Goal: Task Accomplishment & Management: Use online tool/utility

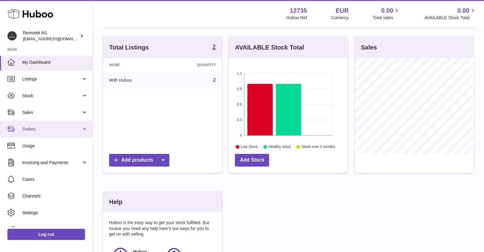
scroll to position [1, 0]
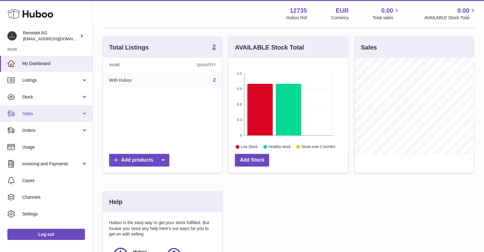
click at [53, 112] on span "Sales" at bounding box center [51, 114] width 59 height 6
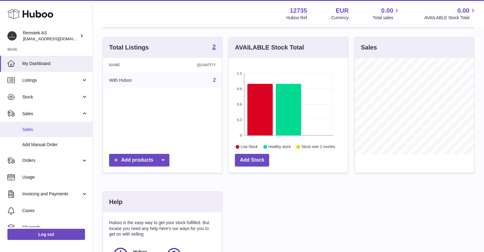
click at [28, 129] on span "Sales" at bounding box center [55, 129] width 66 height 6
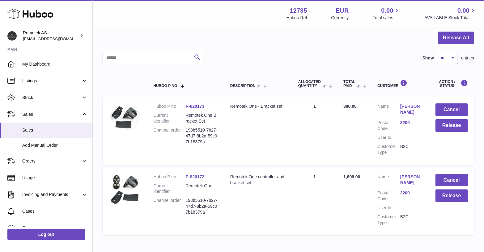
scroll to position [93, 0]
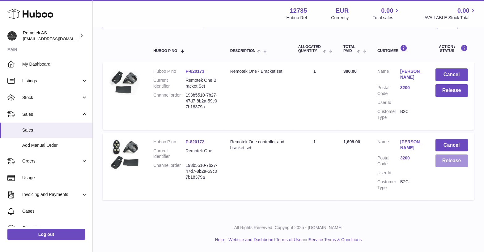
click at [452, 155] on button "Release" at bounding box center [452, 160] width 32 height 13
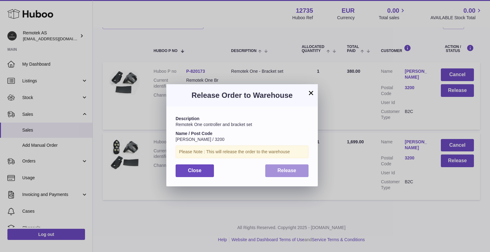
click at [291, 172] on span "Release" at bounding box center [287, 170] width 19 height 5
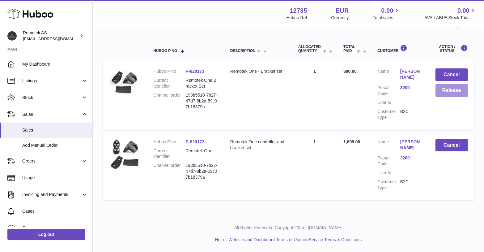
click at [451, 92] on button "Release" at bounding box center [452, 90] width 32 height 13
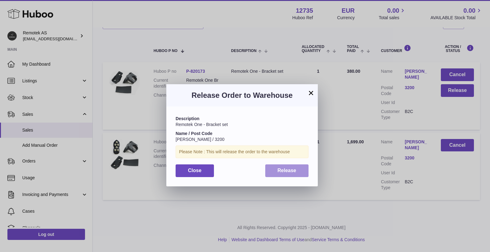
click at [279, 171] on span "Release" at bounding box center [287, 170] width 19 height 5
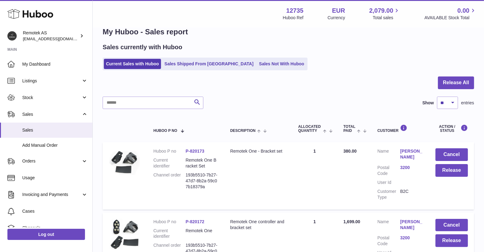
scroll to position [12, 0]
